Goal: Navigation & Orientation: Find specific page/section

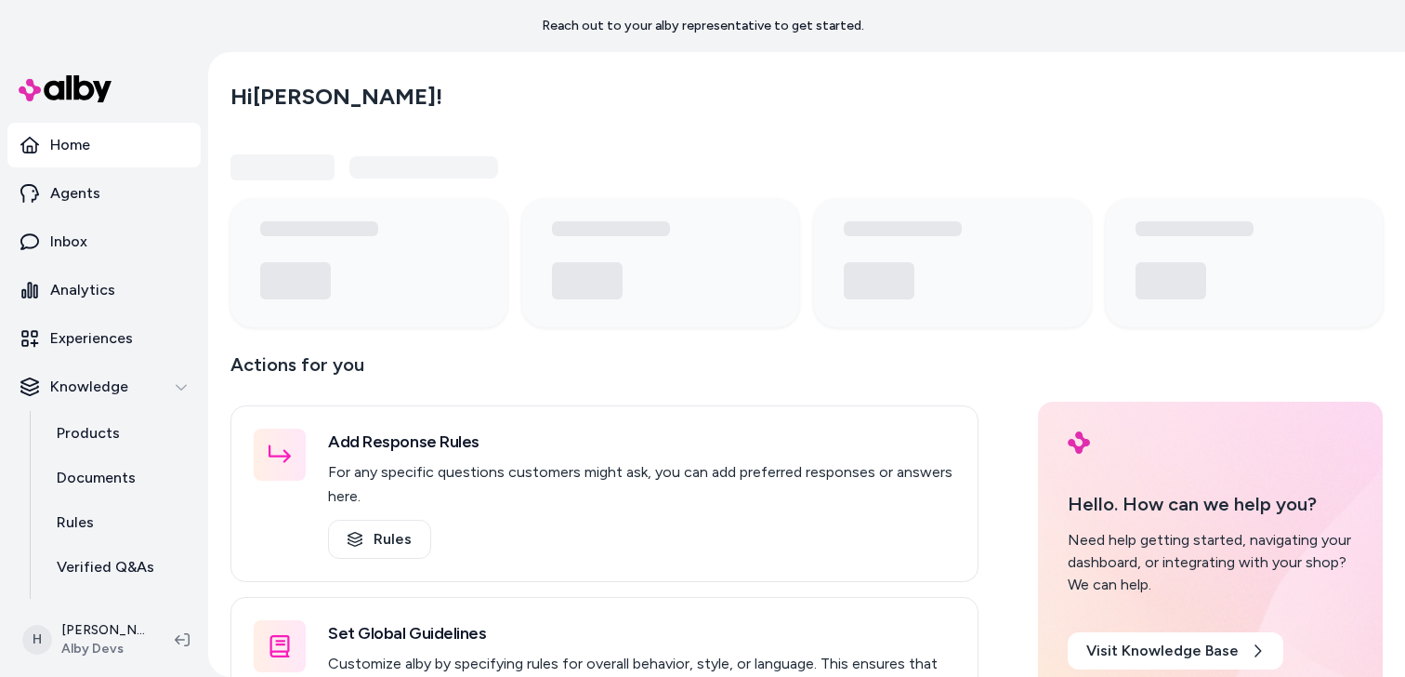
click at [542, 98] on div "Hi Henrique !" at bounding box center [806, 97] width 1152 height 52
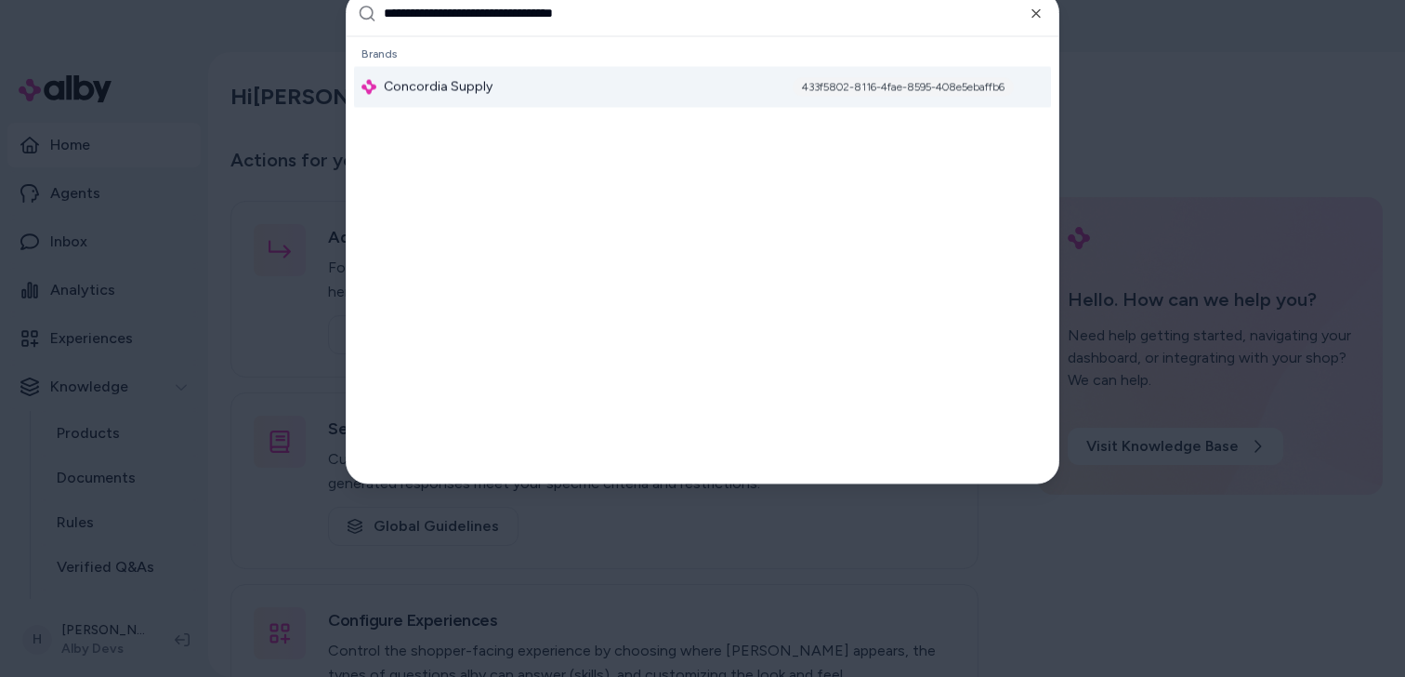
type input "**********"
click at [1220, 119] on div at bounding box center [702, 338] width 1405 height 677
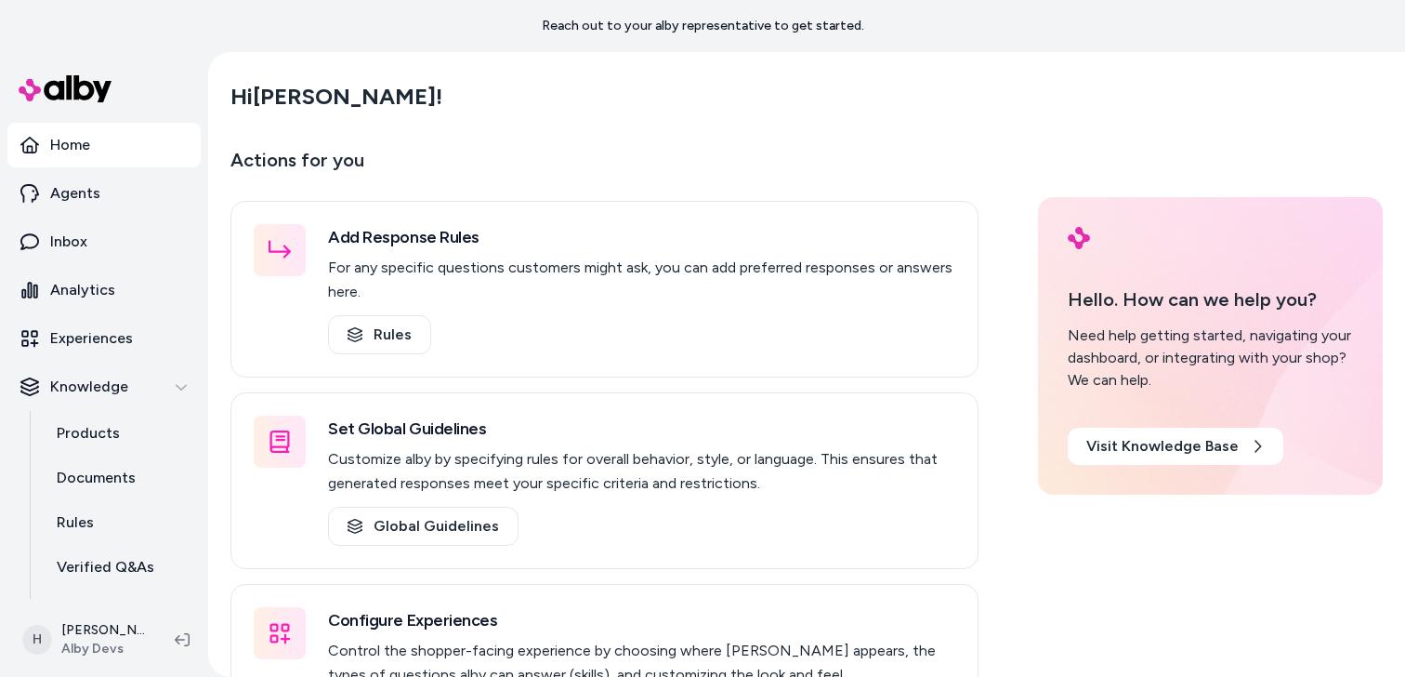
click at [707, 151] on p "Actions for you" at bounding box center [604, 167] width 748 height 45
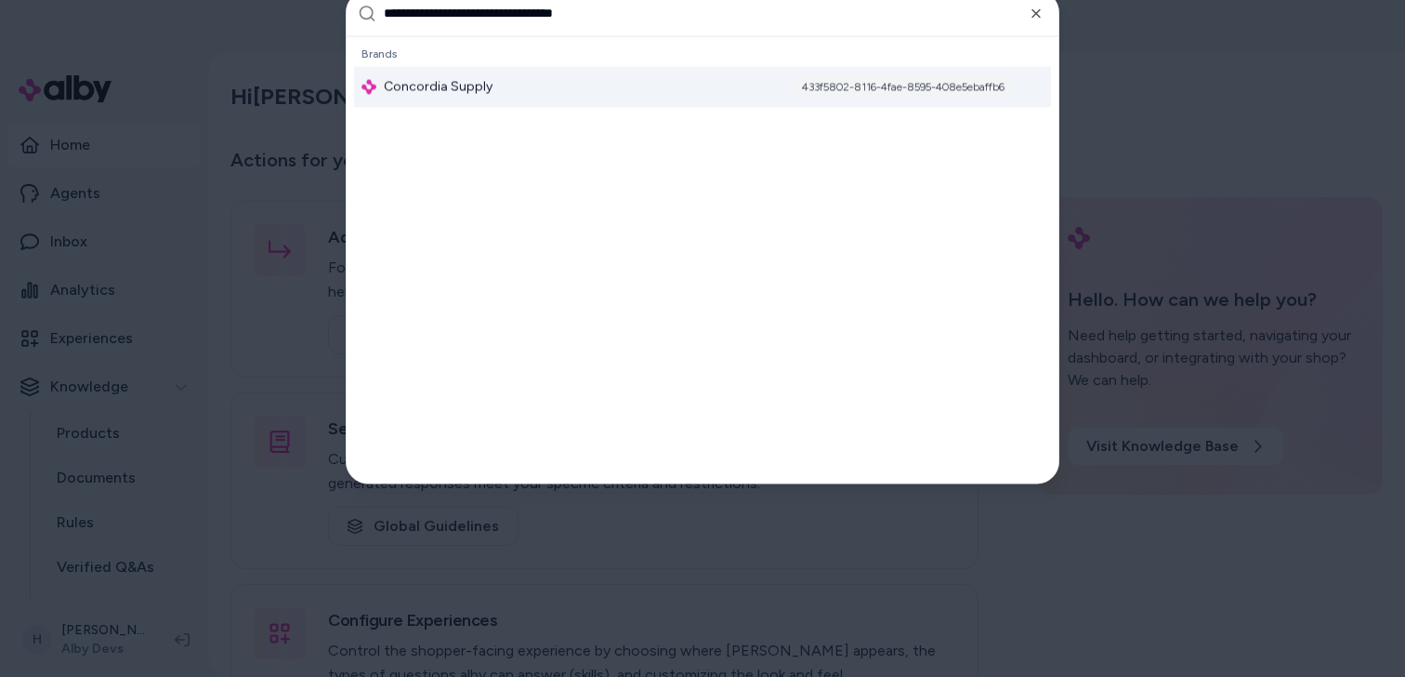
type input "**********"
click at [627, 93] on div "Concordia Supply 433f5802-8116-4fae-8595-408e5ebaffb6" at bounding box center [702, 86] width 697 height 41
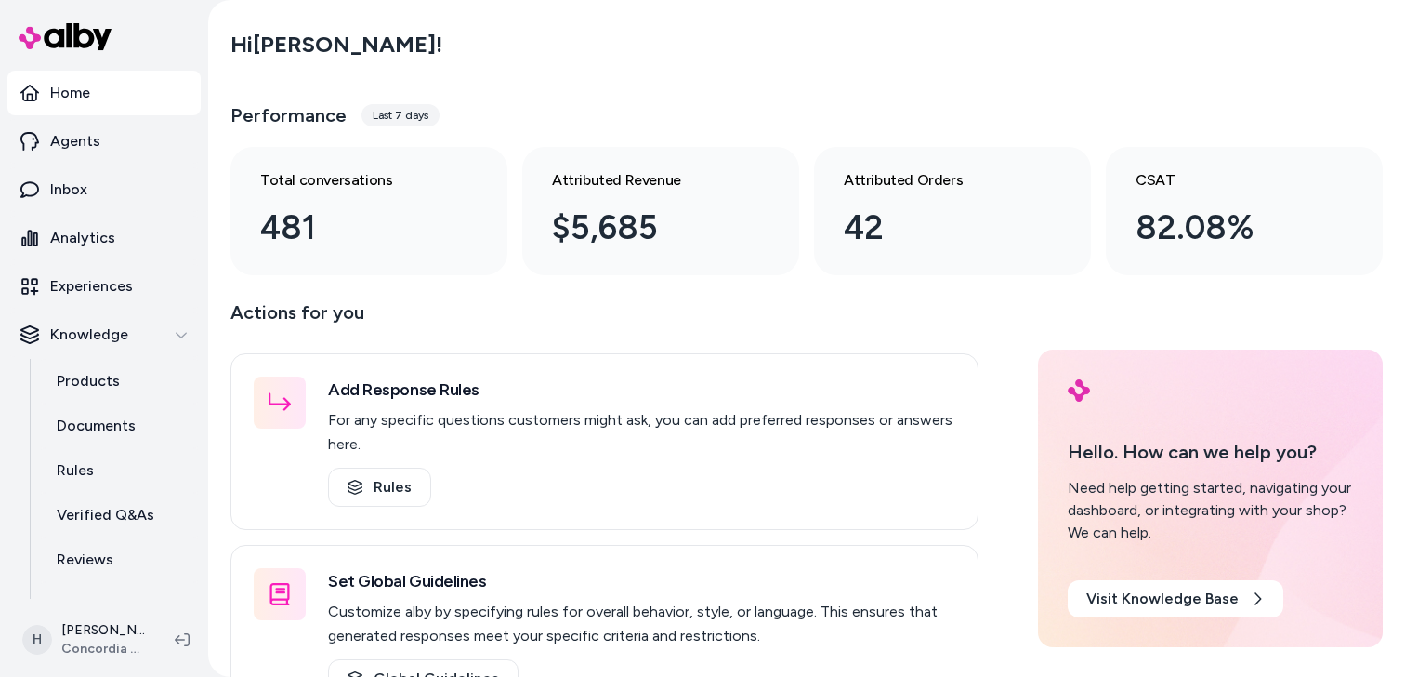
click at [778, 58] on div "Hi Henrique !" at bounding box center [806, 45] width 1152 height 52
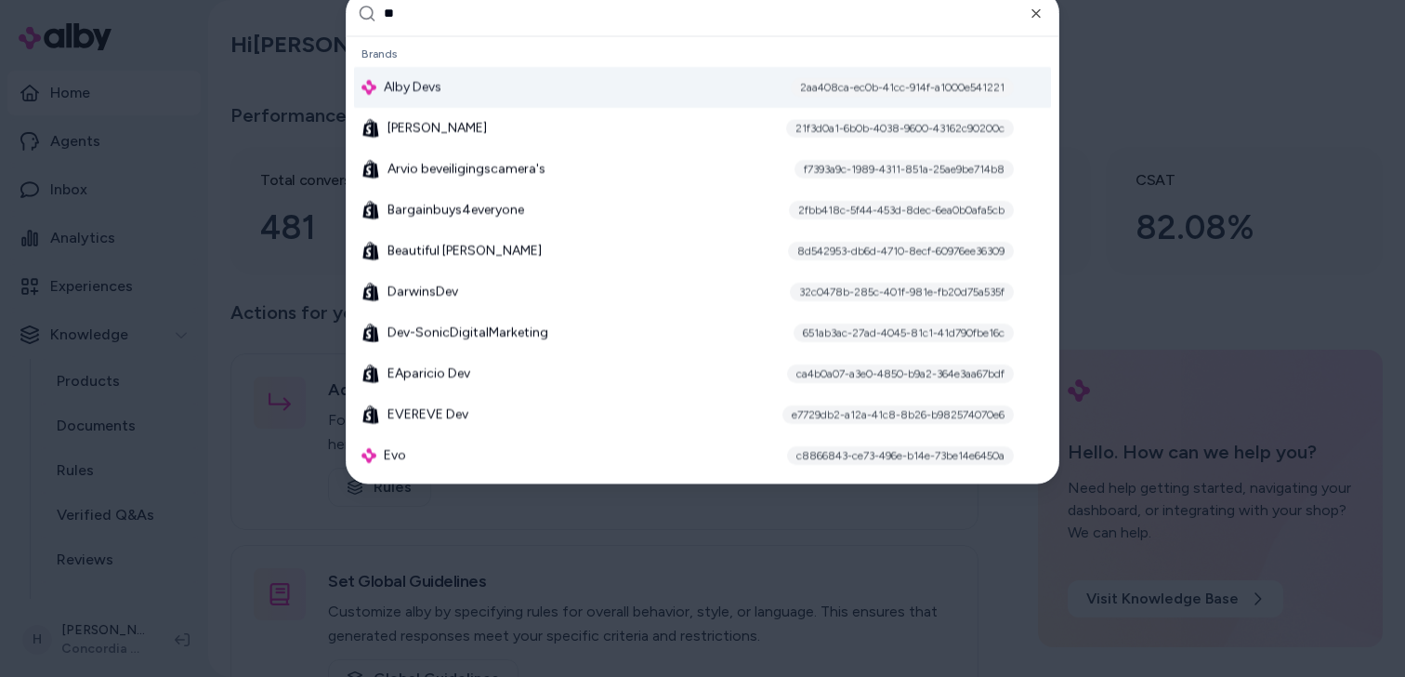
type input "***"
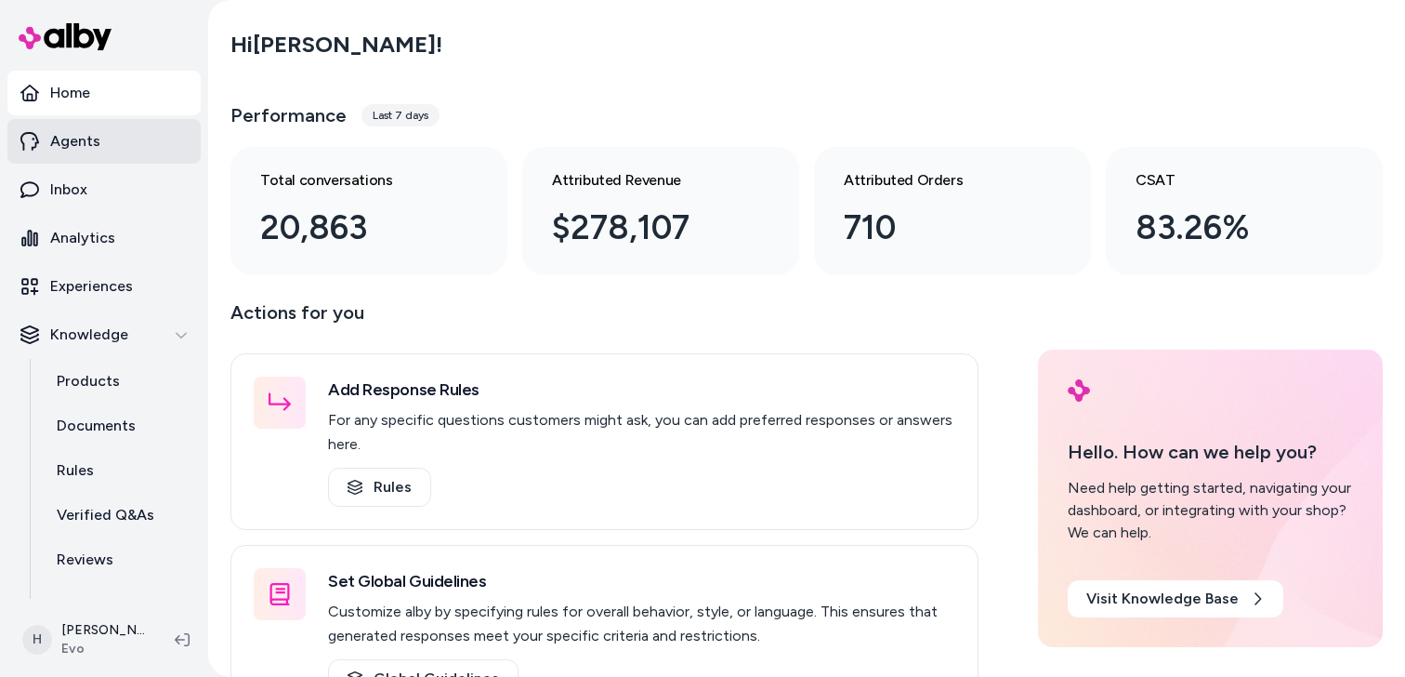
click at [129, 133] on link "Agents" at bounding box center [103, 141] width 193 height 45
click at [78, 148] on p "Agents" at bounding box center [75, 141] width 50 height 22
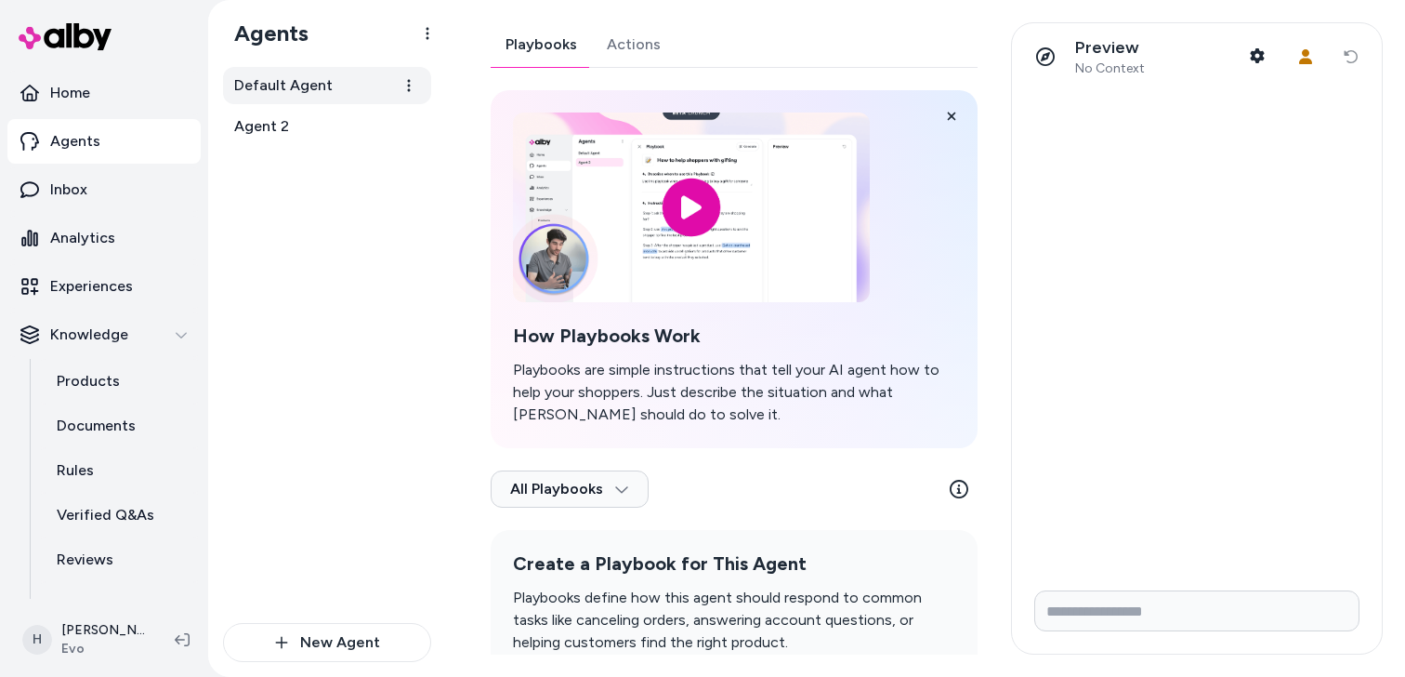
click at [311, 88] on span "Default Agent" at bounding box center [283, 85] width 99 height 22
click at [650, 46] on link "Actions" at bounding box center [634, 44] width 84 height 45
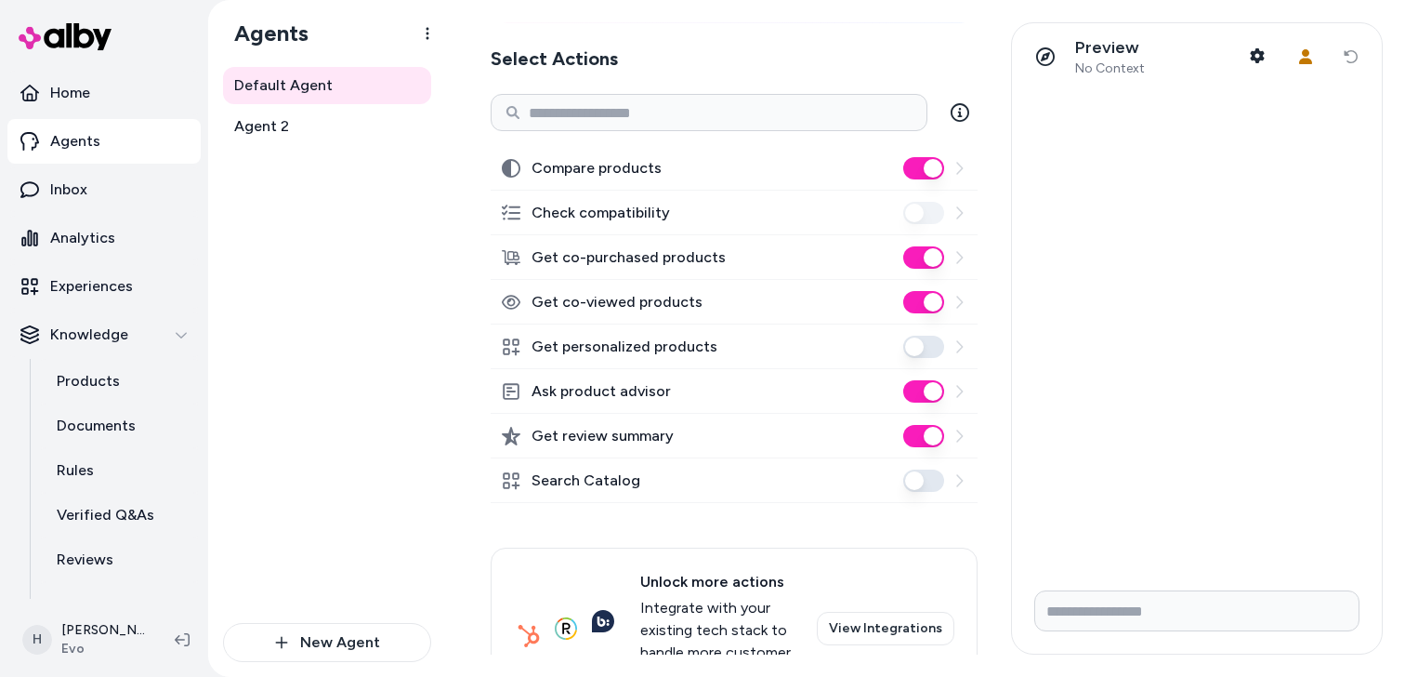
scroll to position [327, 0]
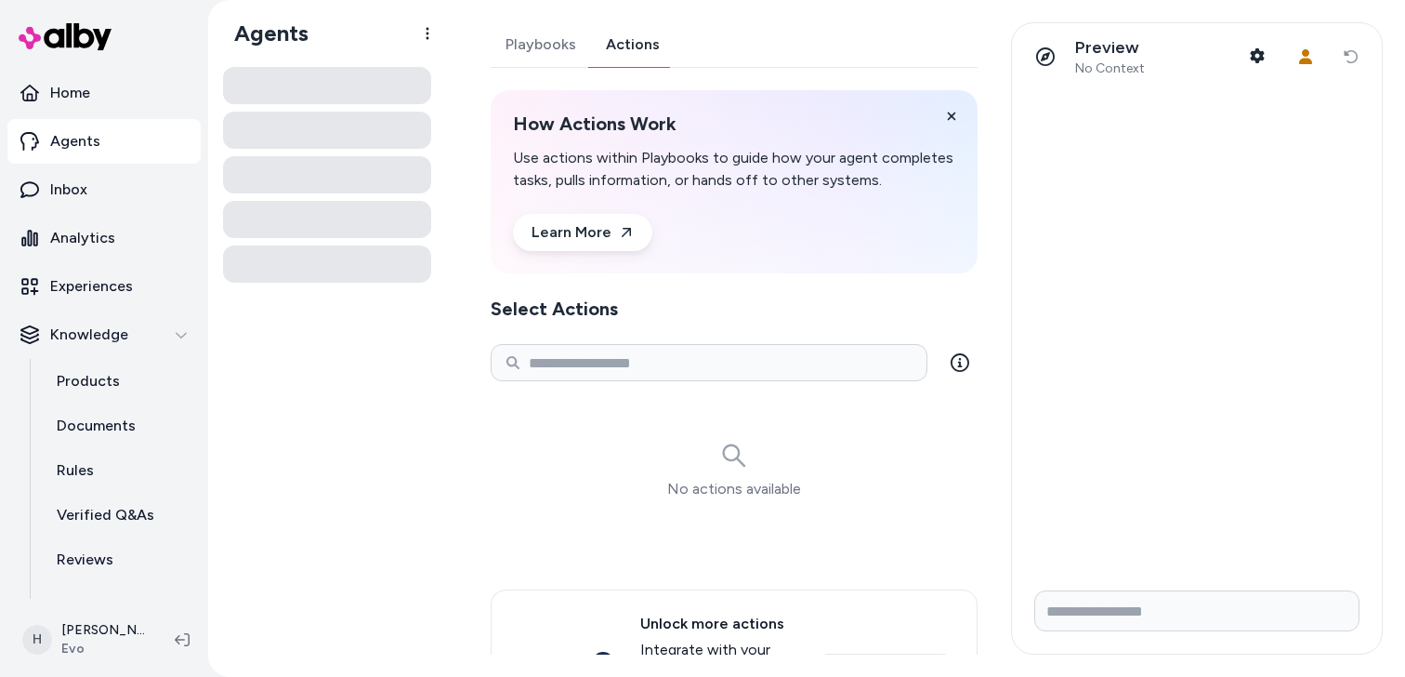
scroll to position [119, 0]
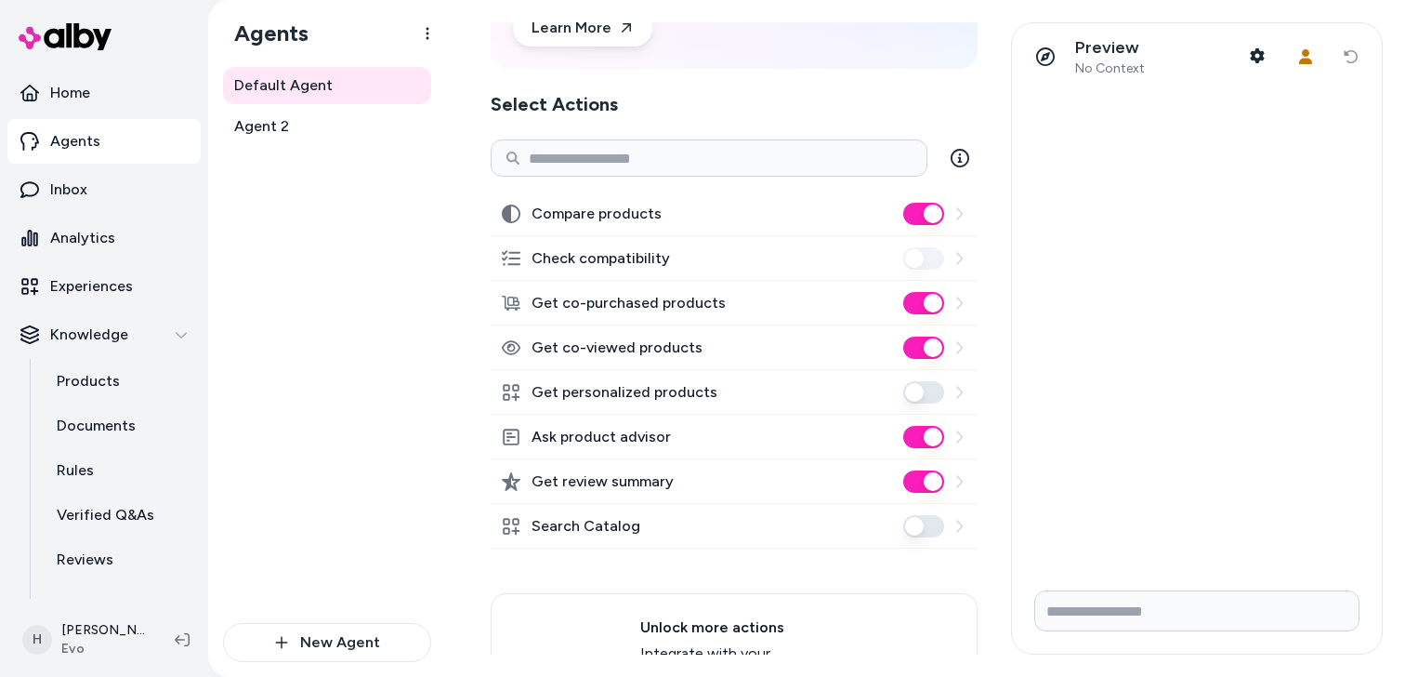
scroll to position [202, 0]
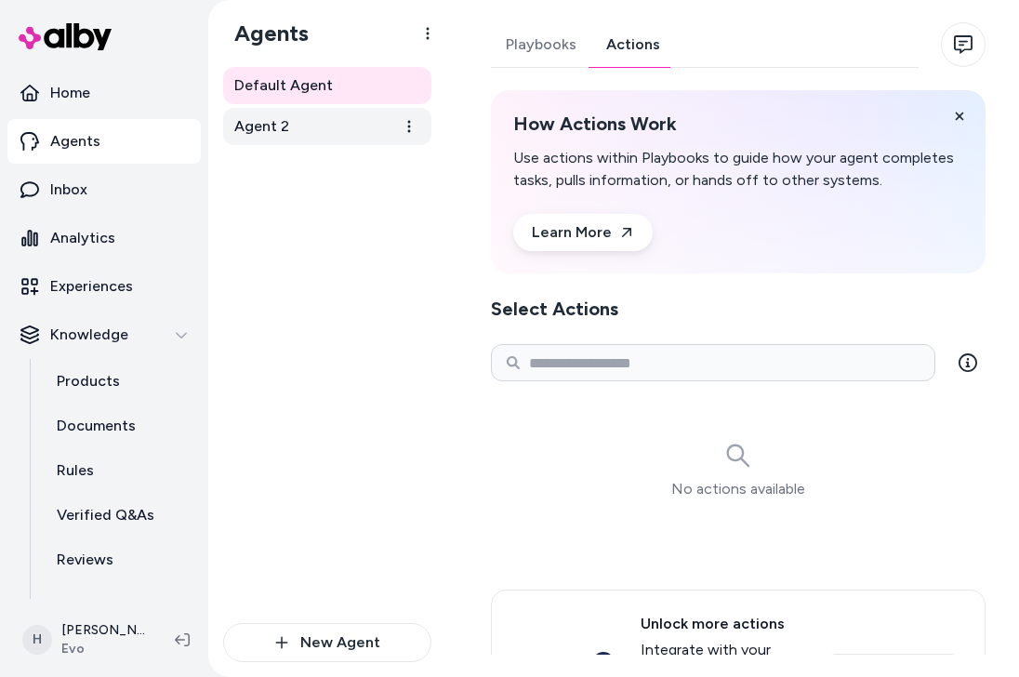
click at [318, 117] on link "Agent 2" at bounding box center [327, 126] width 208 height 37
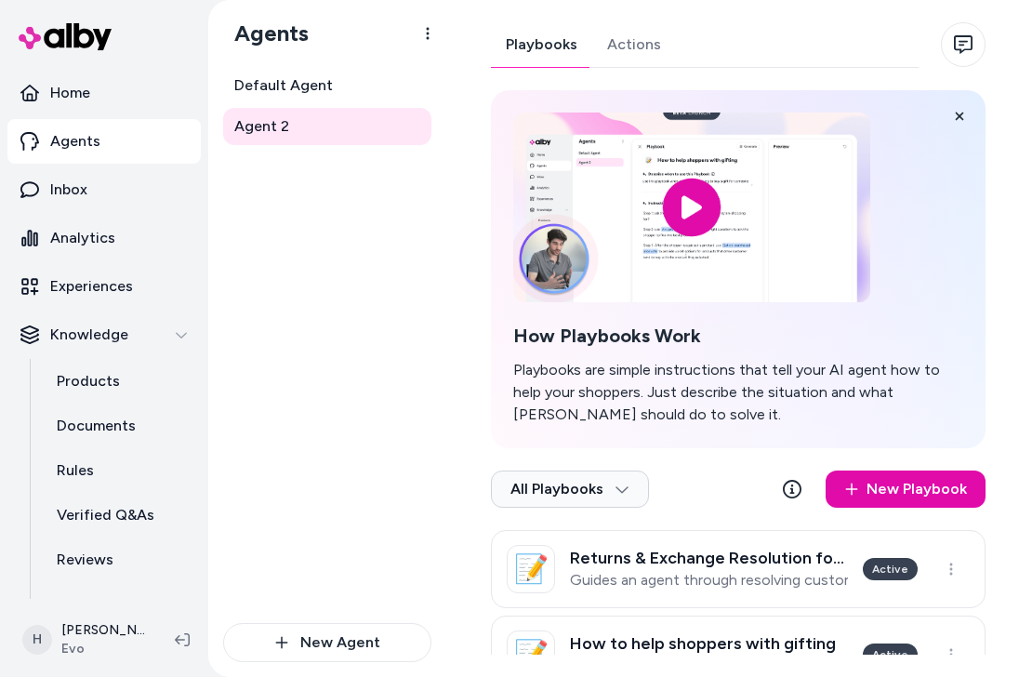
click at [679, 51] on div "Playbooks Actions" at bounding box center [705, 45] width 428 height 46
click at [651, 51] on link "Actions" at bounding box center [634, 44] width 84 height 45
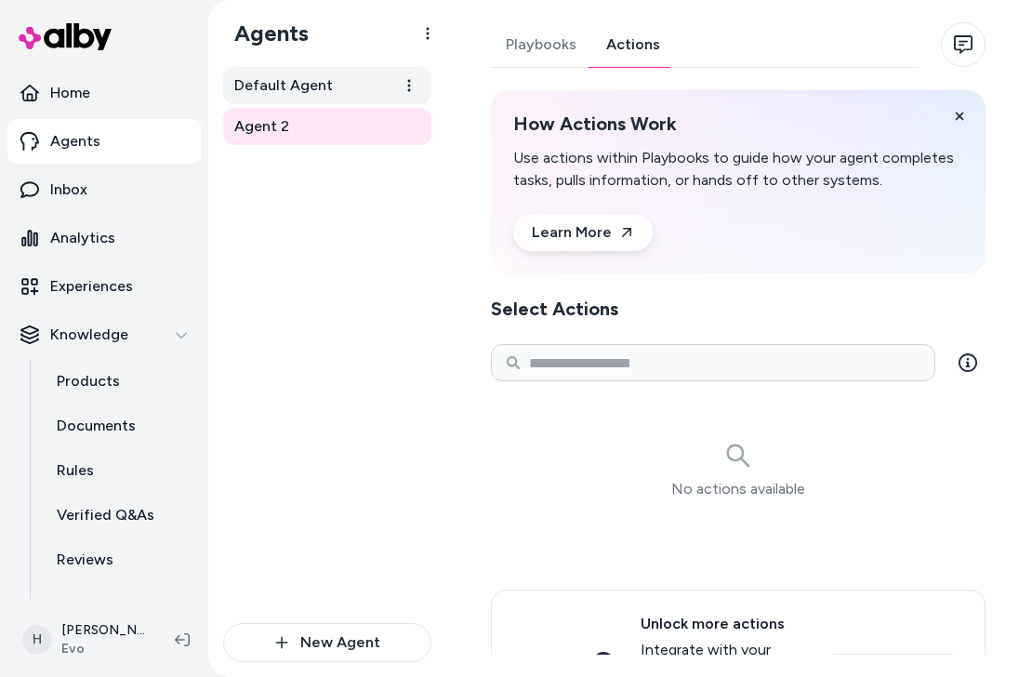
click at [308, 93] on span "Default Agent" at bounding box center [283, 85] width 99 height 22
